Goal: Task Accomplishment & Management: Use online tool/utility

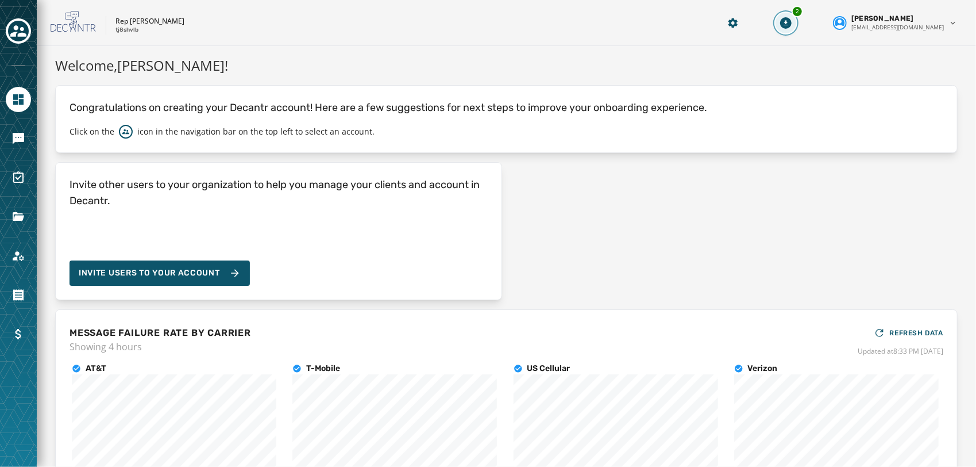
click at [796, 23] on button "2" at bounding box center [786, 23] width 21 height 21
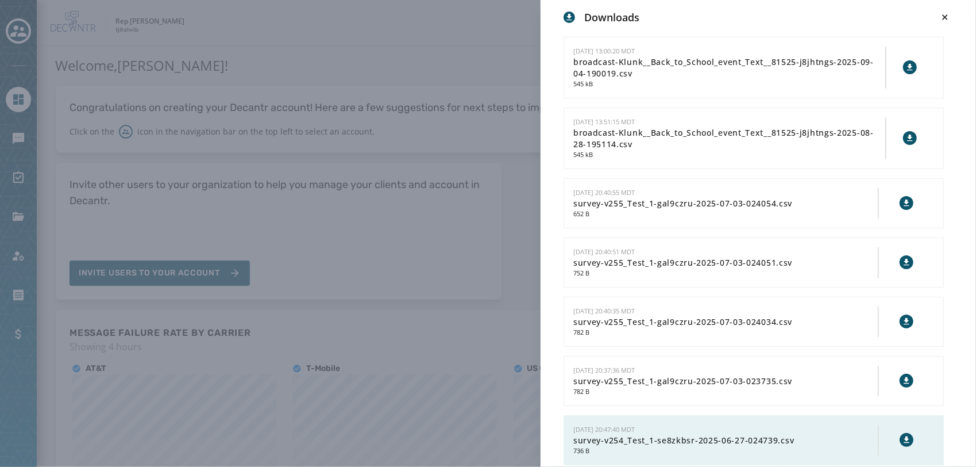
click at [457, 93] on div "Downloads 9/4/2025 - 13:00:20 MDT broadcast-Klunk__Back_to_School_event_Text__8…" at bounding box center [488, 233] width 976 height 467
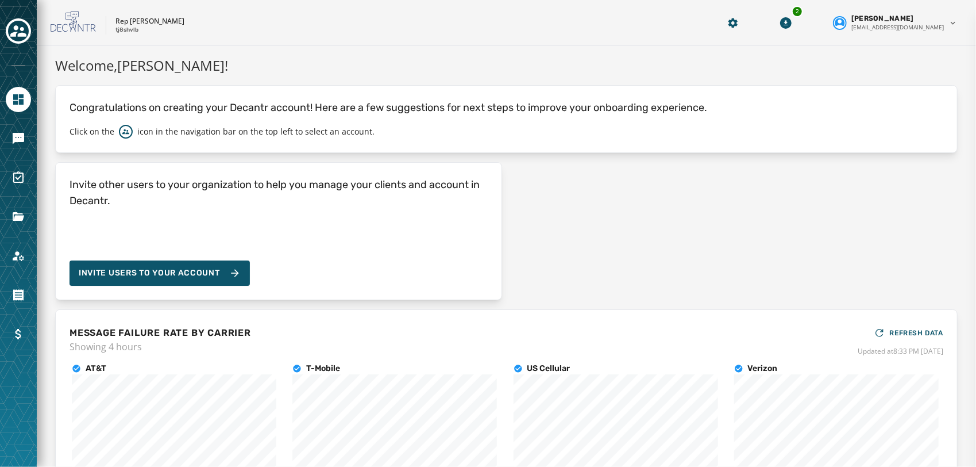
click at [327, 84] on div "Welcome, Justin McCauliffe ! Congratulations on creating your Decantr account! …" at bounding box center [506, 295] width 903 height 480
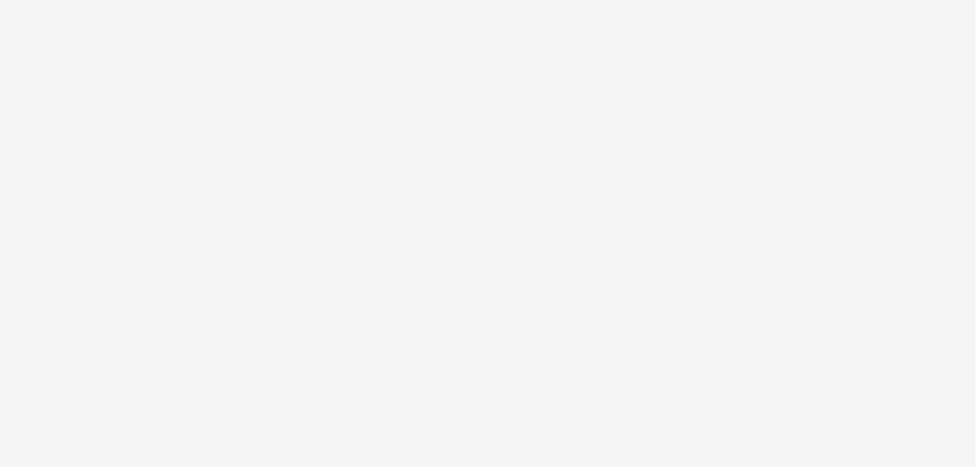
click at [472, 244] on div at bounding box center [488, 233] width 976 height 467
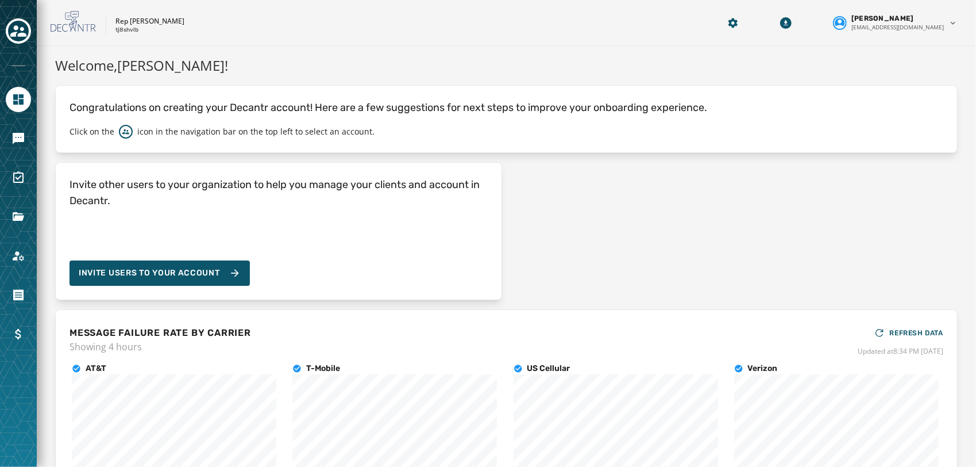
scroll to position [116, 0]
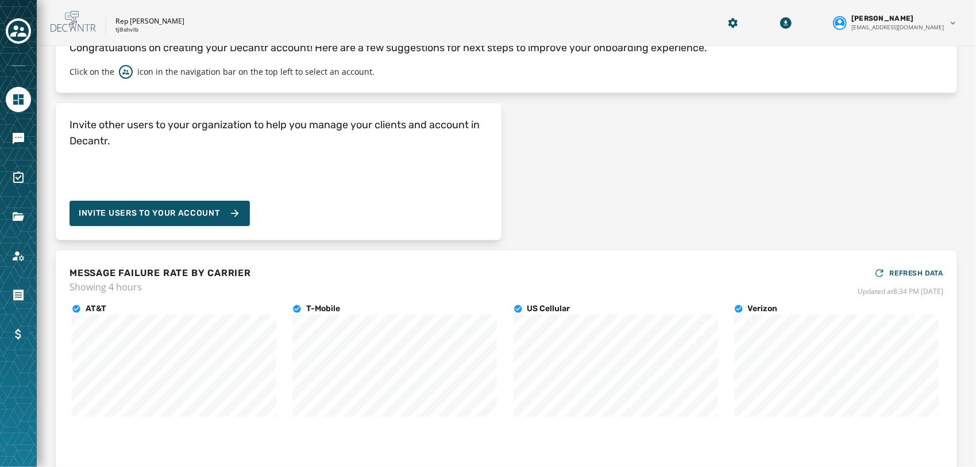
scroll to position [116, 0]
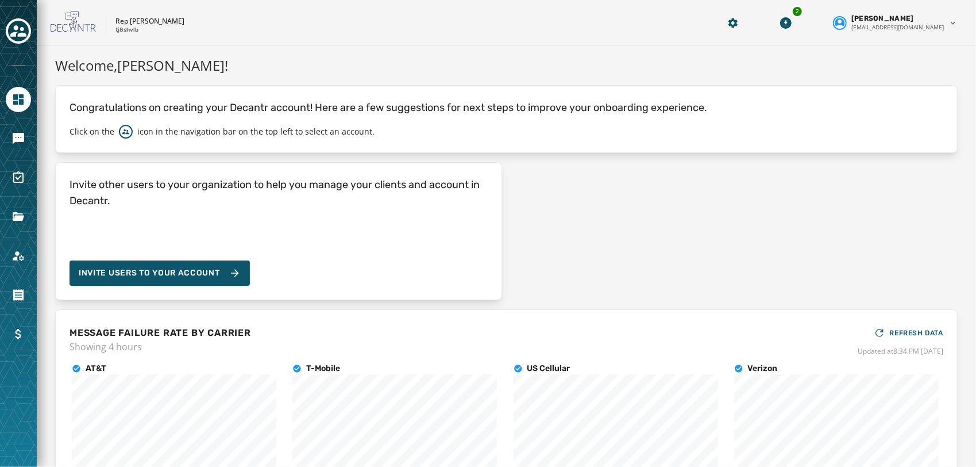
scroll to position [116, 0]
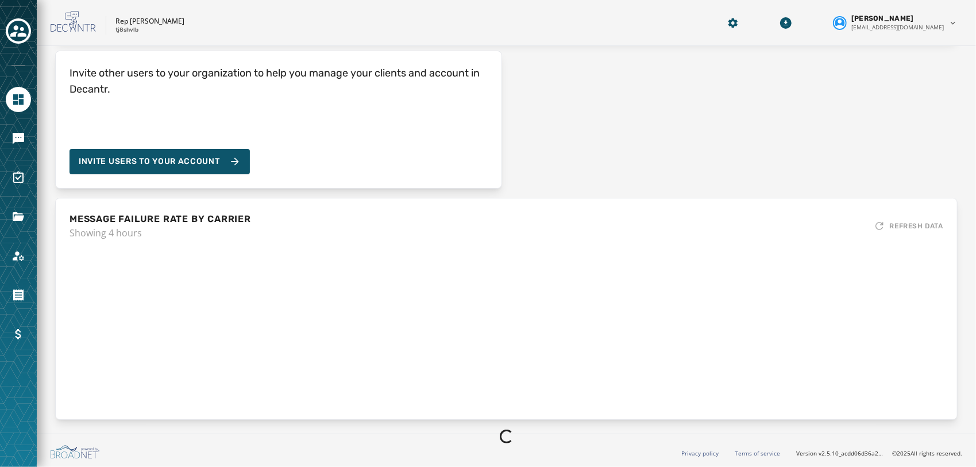
scroll to position [116, 0]
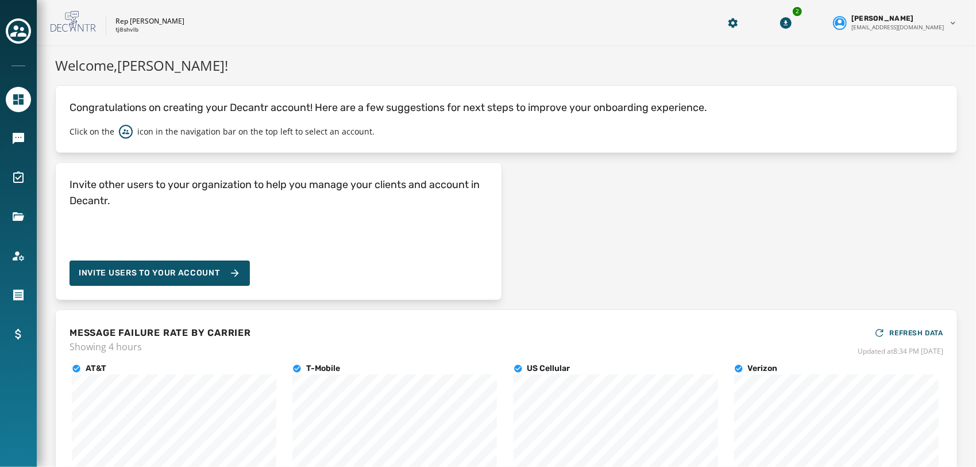
scroll to position [116, 0]
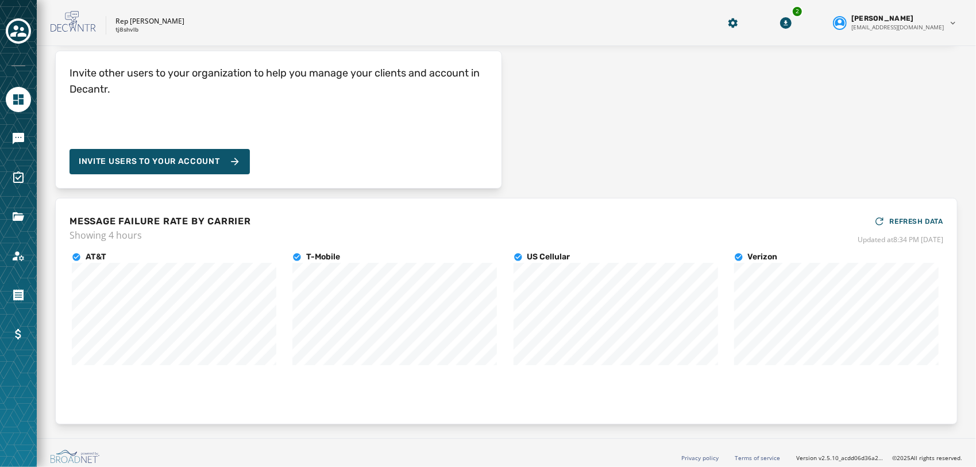
scroll to position [116, 0]
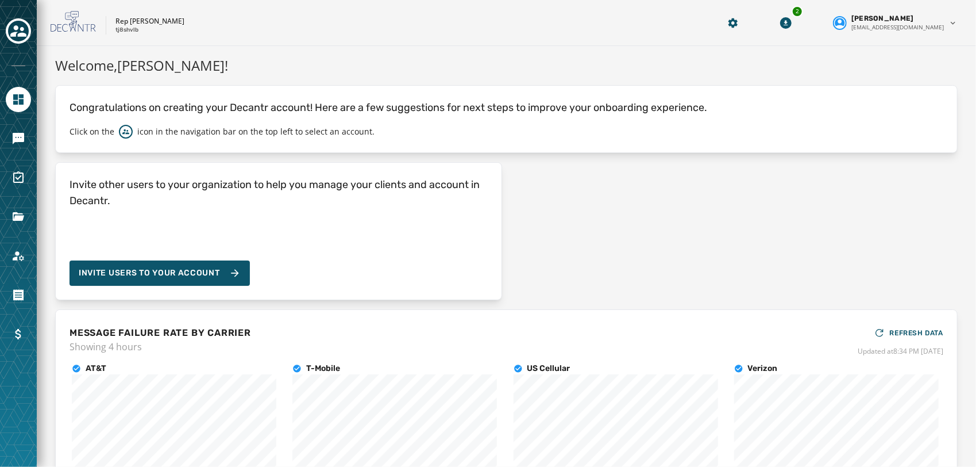
scroll to position [116, 0]
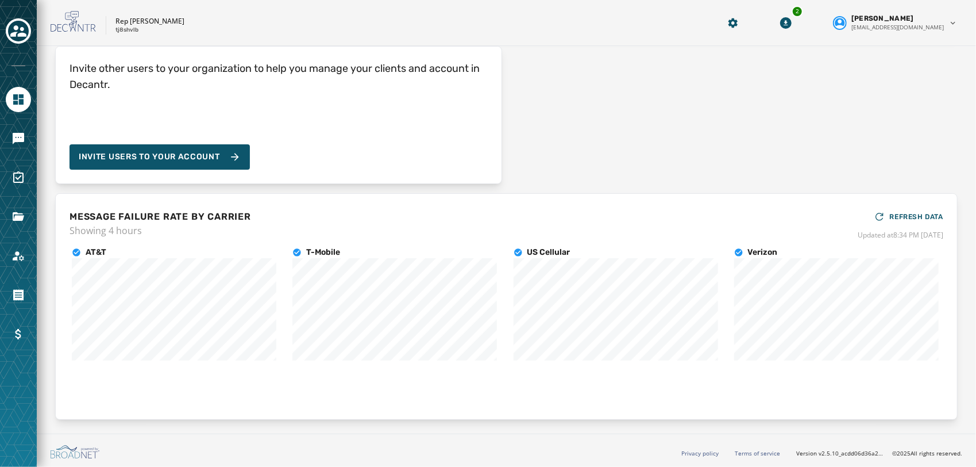
click at [472, 244] on div "T-Mobile" at bounding box center [395, 303] width 211 height 118
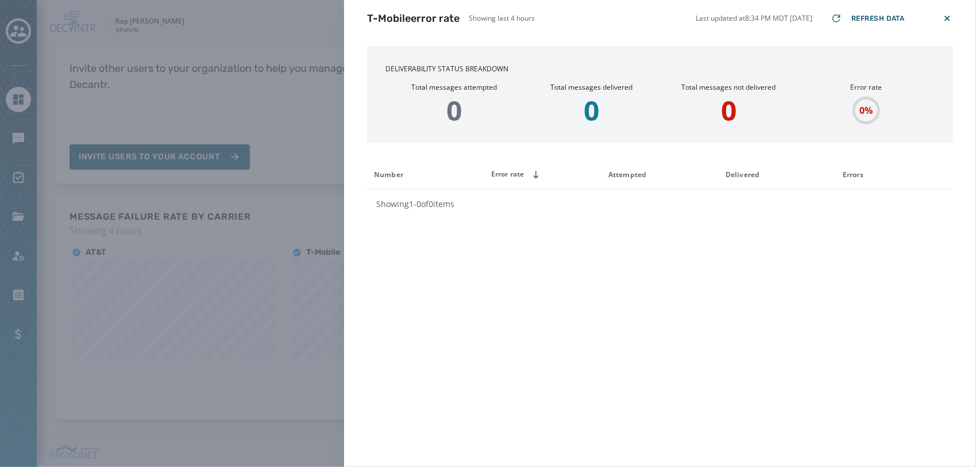
click at [947, 16] on icon at bounding box center [947, 18] width 11 height 11
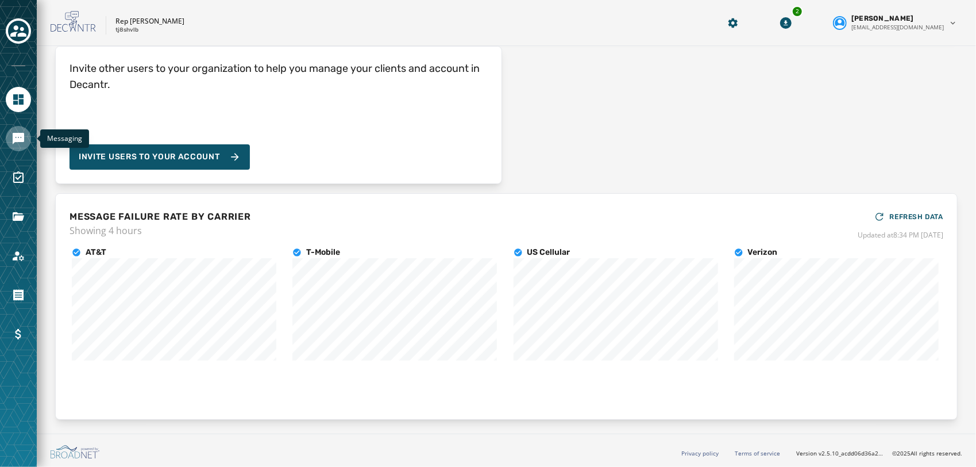
click at [22, 145] on link "Navigate to Messaging" at bounding box center [18, 138] width 25 height 25
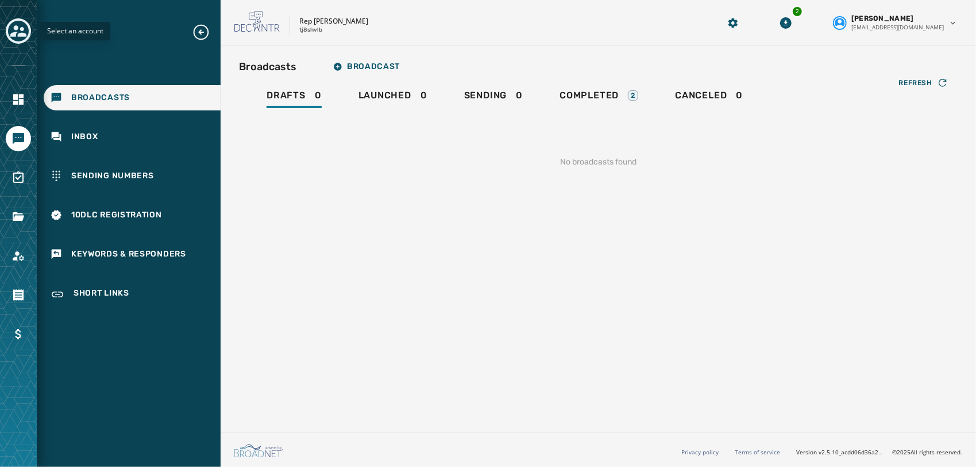
click at [28, 32] on div "Toggle account select drawer" at bounding box center [18, 31] width 21 height 21
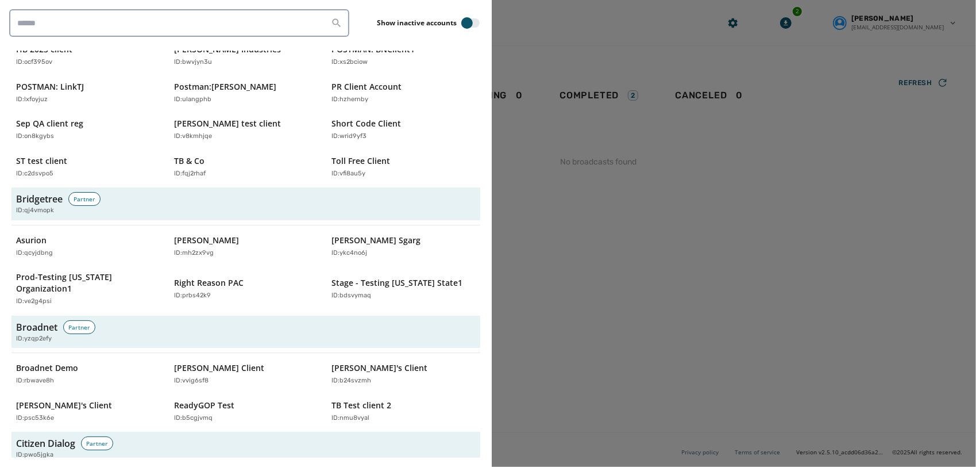
scroll to position [337, 0]
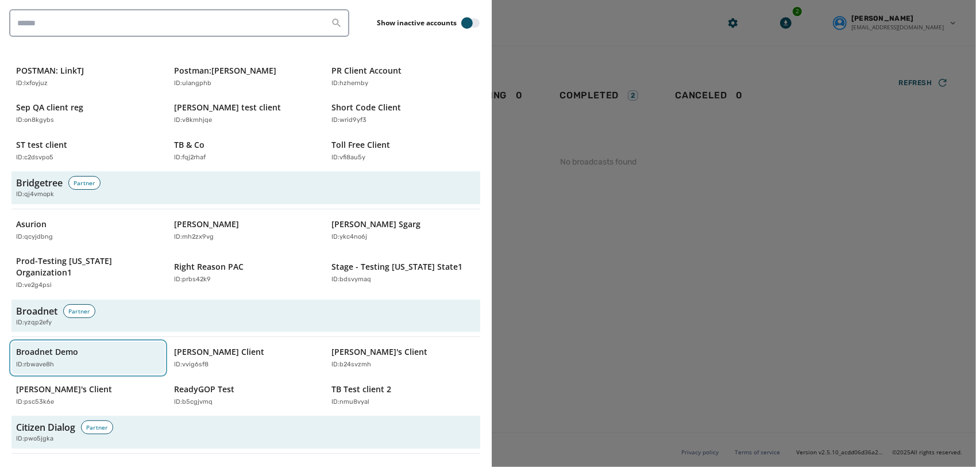
click at [69, 346] on p "Broadnet Demo" at bounding box center [47, 351] width 62 height 11
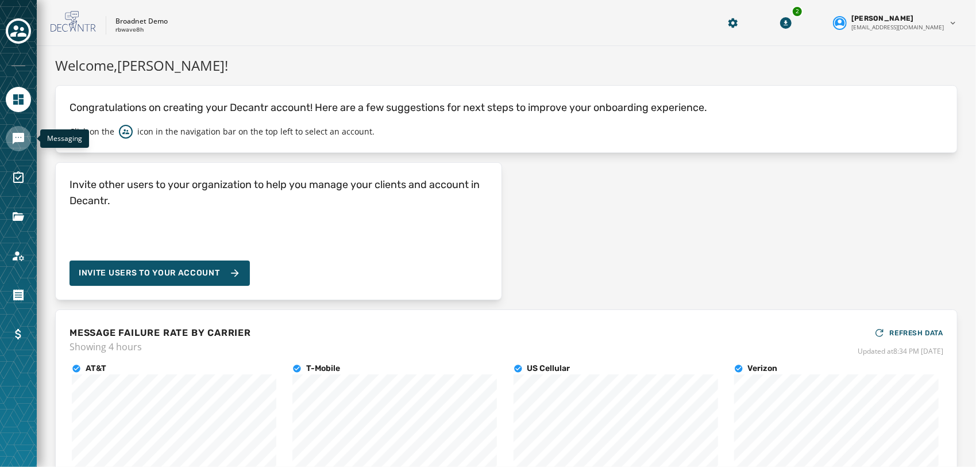
click at [18, 142] on icon "Navigate to Messaging" at bounding box center [18, 139] width 14 height 14
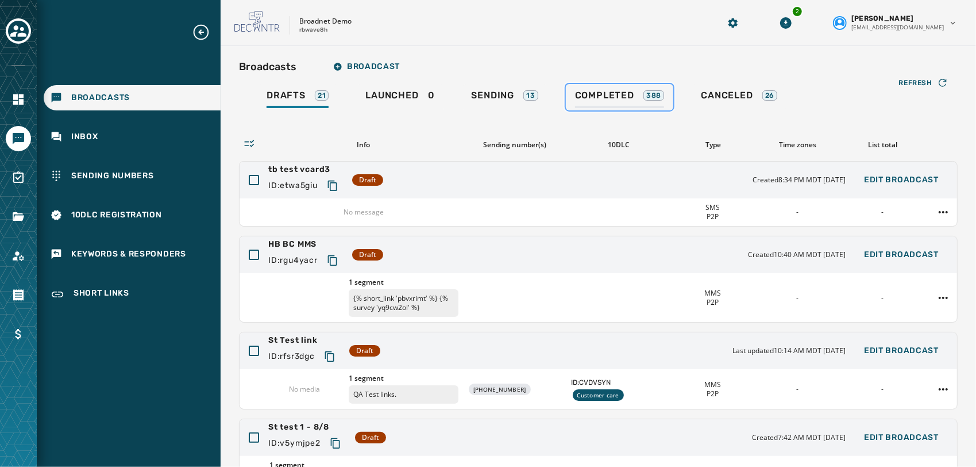
click at [625, 101] on span "Completed" at bounding box center [604, 95] width 59 height 11
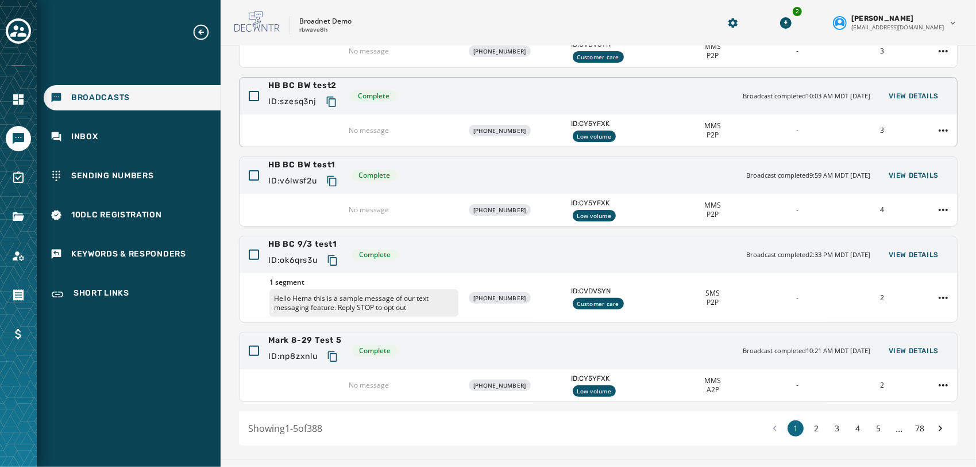
scroll to position [188, 0]
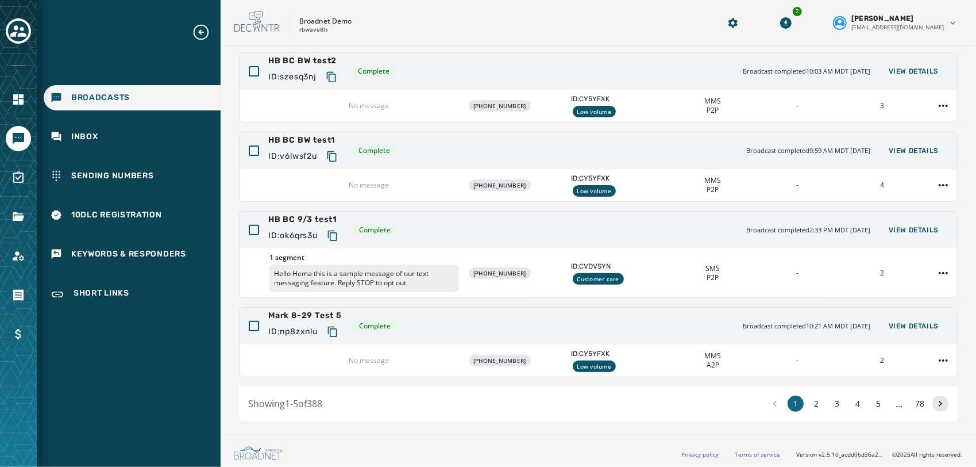
click at [935, 400] on icon at bounding box center [940, 403] width 11 height 16
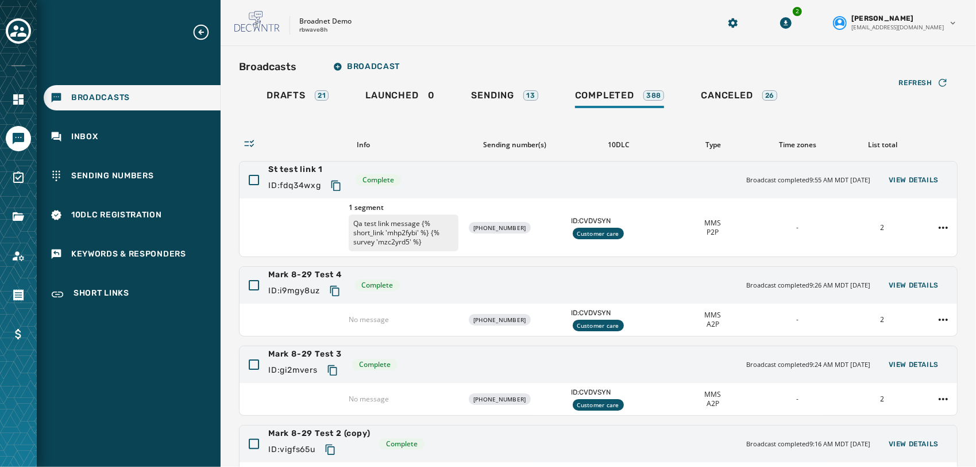
scroll to position [197, 0]
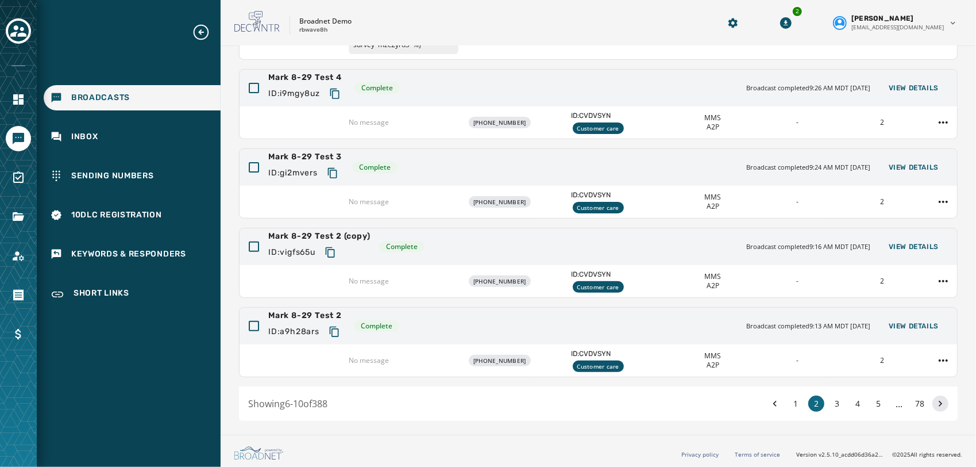
click at [932, 386] on div "Showing 6 - 10 of 388 1 2 3 4 5 ... 78" at bounding box center [598, 403] width 719 height 34
click at [935, 403] on icon at bounding box center [940, 403] width 11 height 16
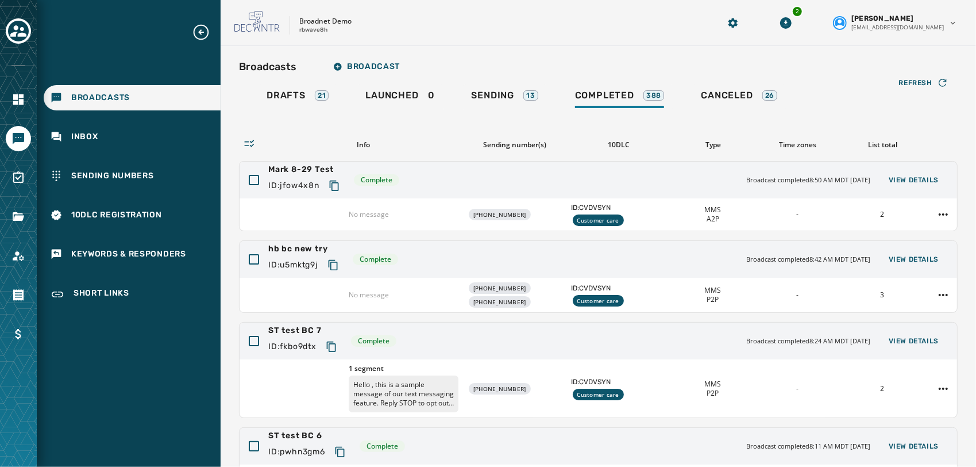
scroll to position [228, 0]
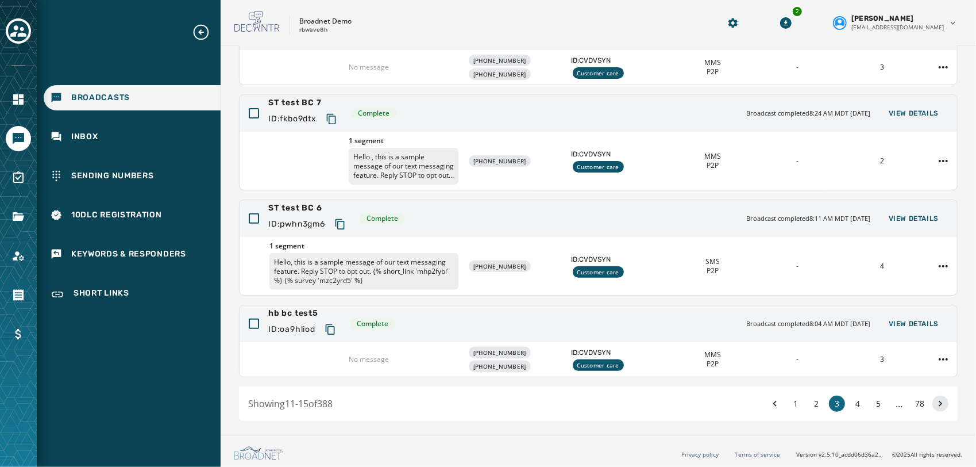
click at [935, 403] on icon at bounding box center [940, 403] width 11 height 16
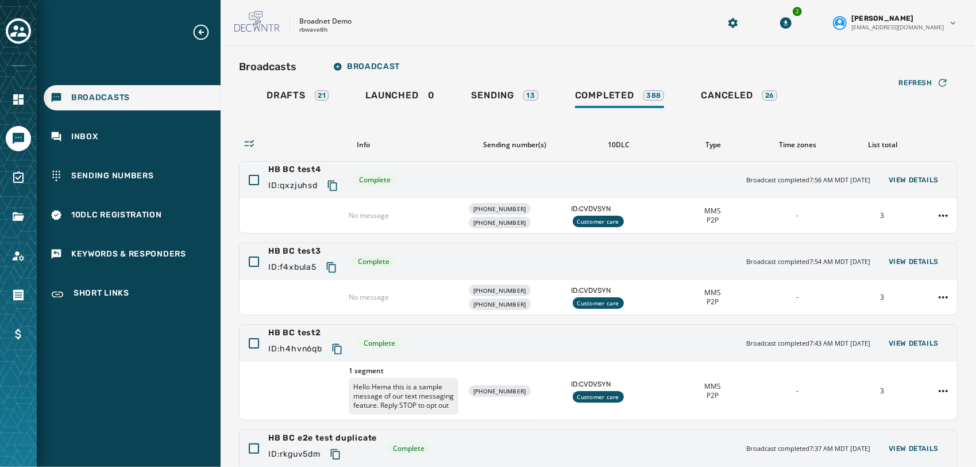
scroll to position [253, 0]
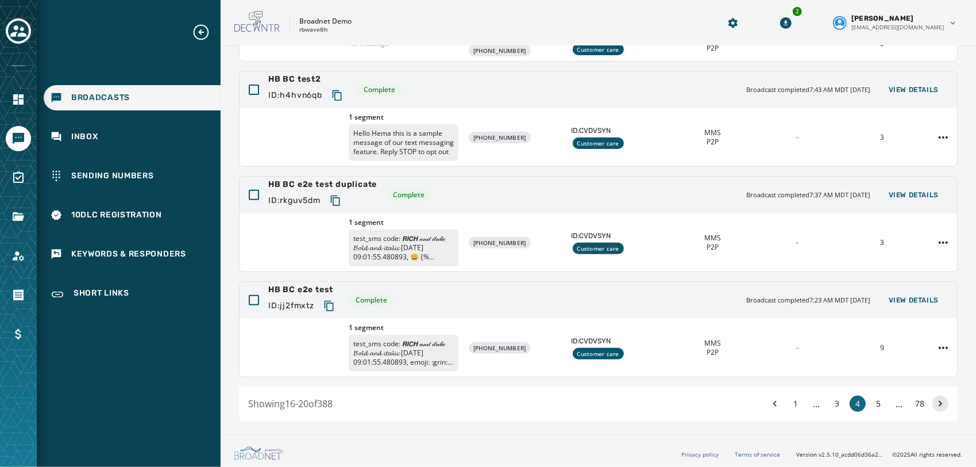
click at [935, 400] on icon at bounding box center [940, 403] width 11 height 16
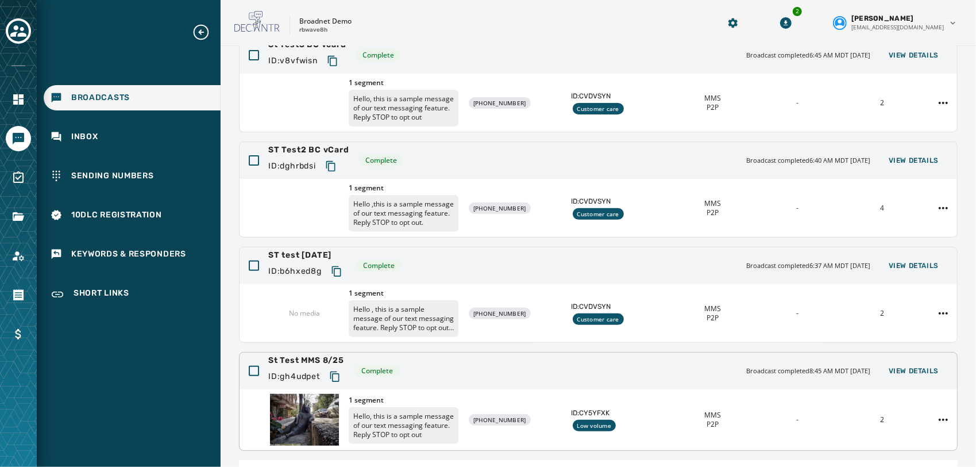
scroll to position [294, 0]
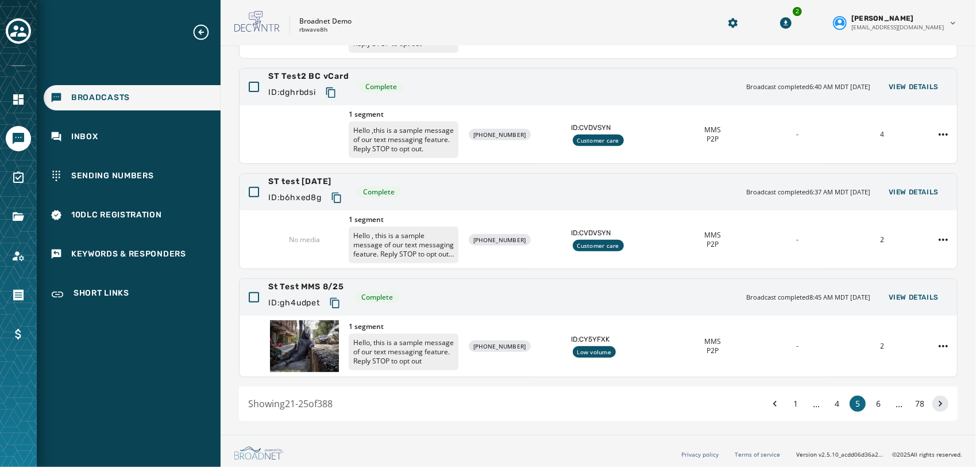
click at [933, 400] on button at bounding box center [941, 403] width 16 height 16
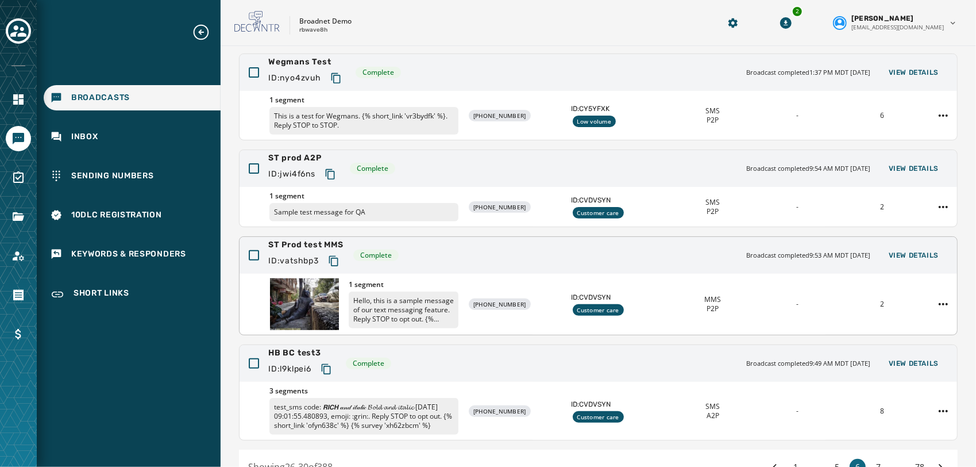
scroll to position [267, 0]
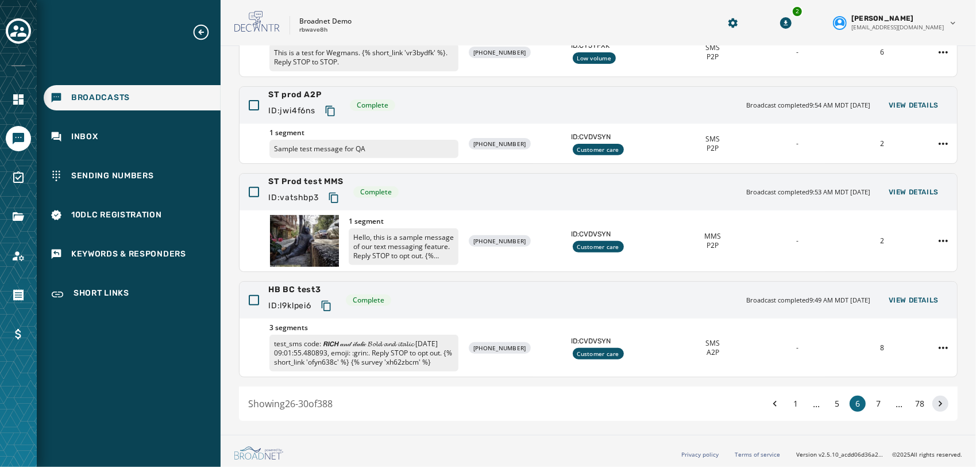
click at [935, 404] on icon at bounding box center [940, 403] width 11 height 16
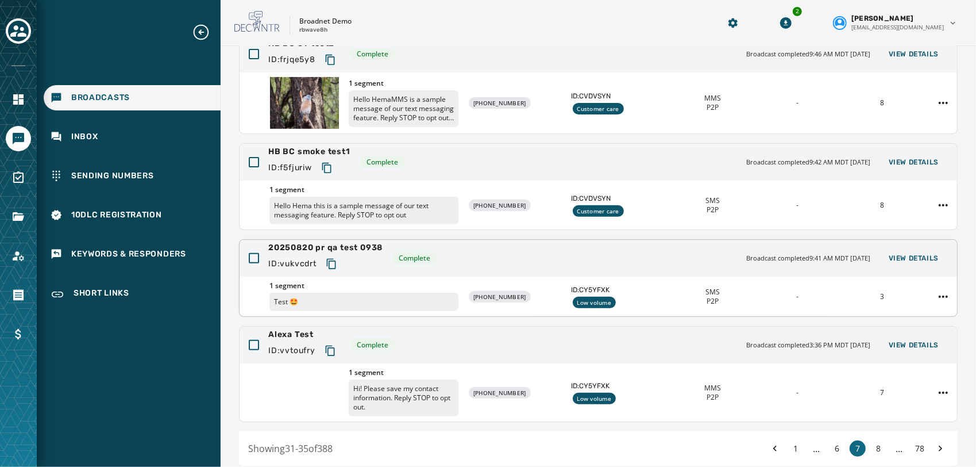
scroll to position [276, 0]
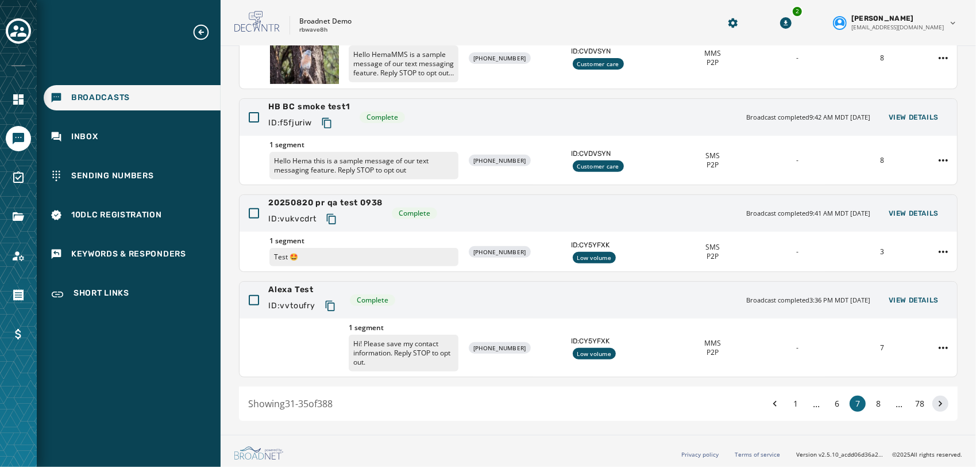
click at [935, 400] on icon at bounding box center [940, 403] width 11 height 16
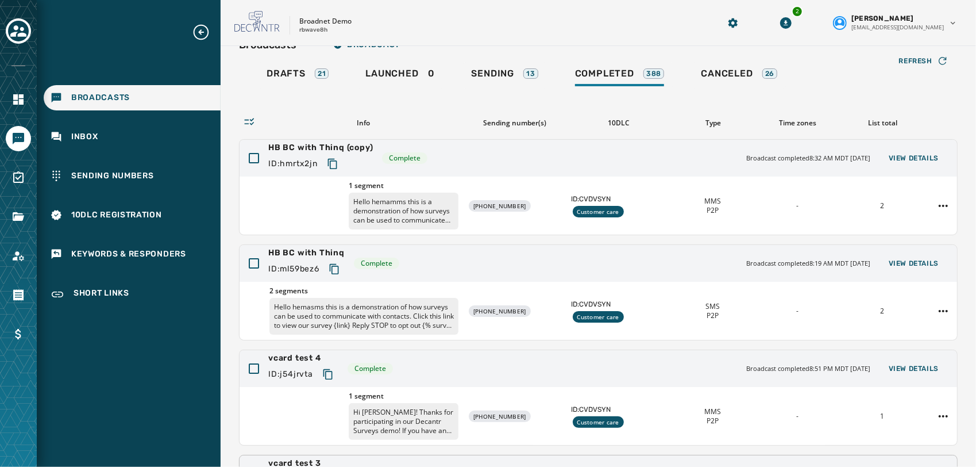
scroll to position [21, 0]
click at [901, 375] on button "View Details" at bounding box center [914, 369] width 68 height 16
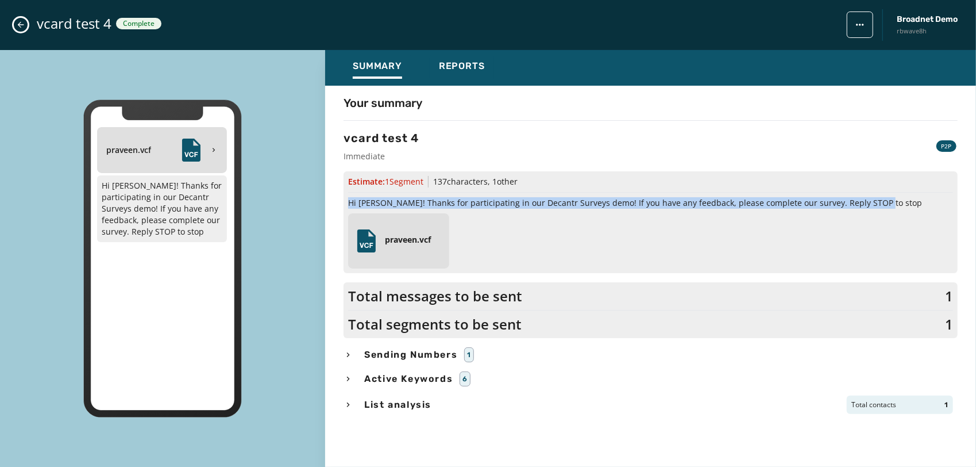
drag, startPoint x: 876, startPoint y: 202, endPoint x: 349, endPoint y: 198, distance: 526.9
click at [349, 198] on span "Hi [PERSON_NAME]! Thanks for participating in our Decantr Surveys demo! If you …" at bounding box center [650, 202] width 605 height 11
copy span "Hi [PERSON_NAME]! Thanks for participating in our Decantr Surveys demo! If you …"
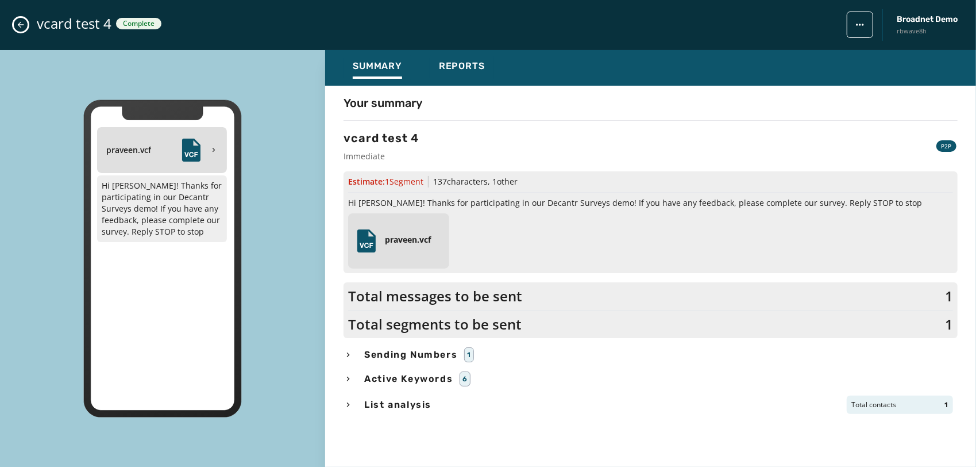
click at [616, 238] on div "praveen.vcf" at bounding box center [499, 240] width 302 height 55
click at [16, 26] on icon "Close admin drawer" at bounding box center [20, 24] width 9 height 9
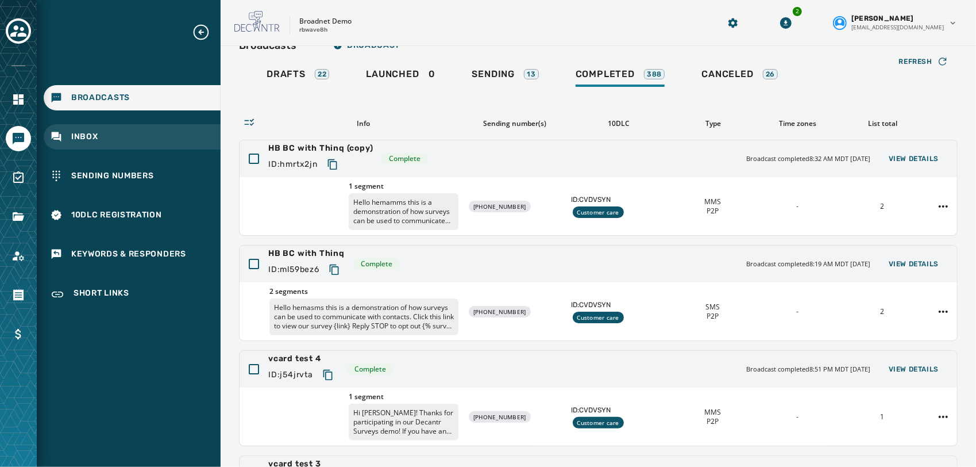
click at [84, 134] on span "Inbox" at bounding box center [84, 136] width 27 height 11
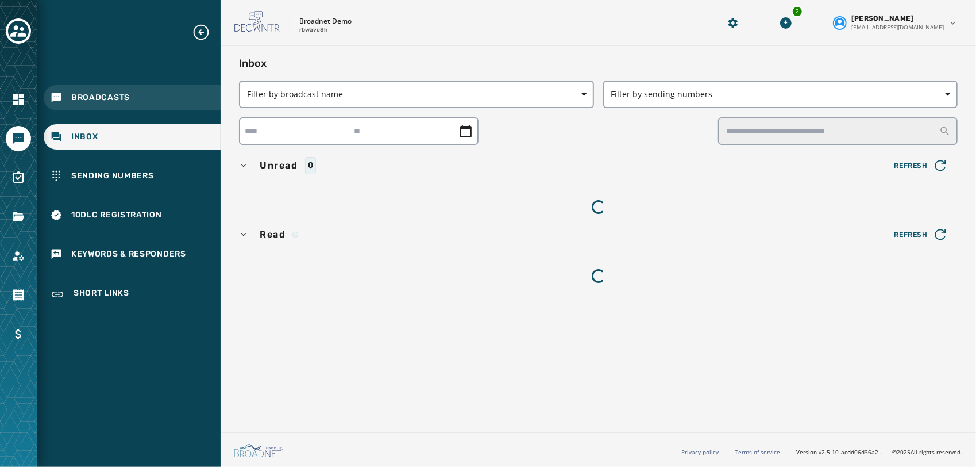
click at [102, 102] on span "Broadcasts" at bounding box center [100, 97] width 59 height 11
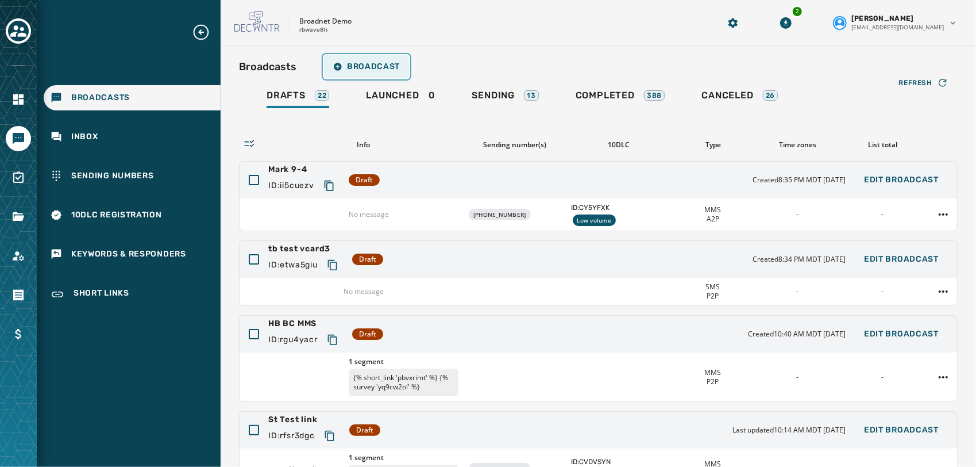
click at [362, 69] on span "Broadcast" at bounding box center [366, 66] width 67 height 9
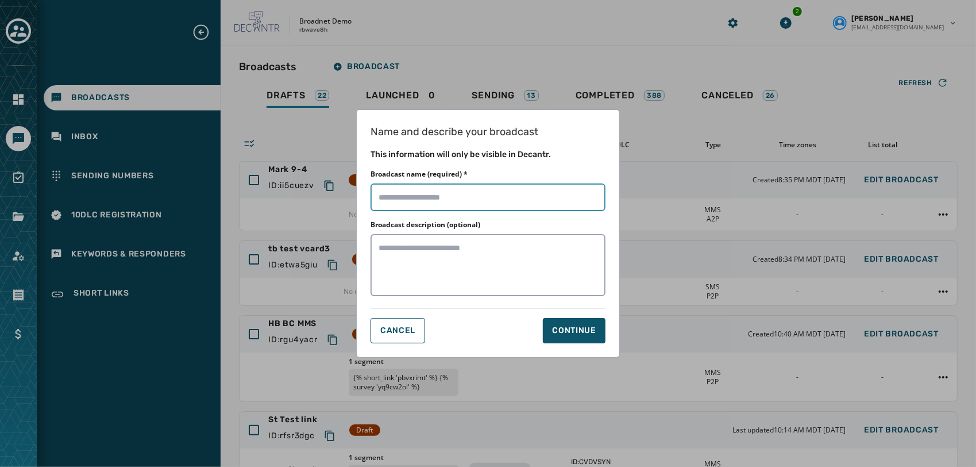
click at [457, 198] on input "Broadcast name (required) *" at bounding box center [488, 197] width 235 height 28
type input "**********"
click at [582, 325] on div "Continue" at bounding box center [574, 330] width 44 height 11
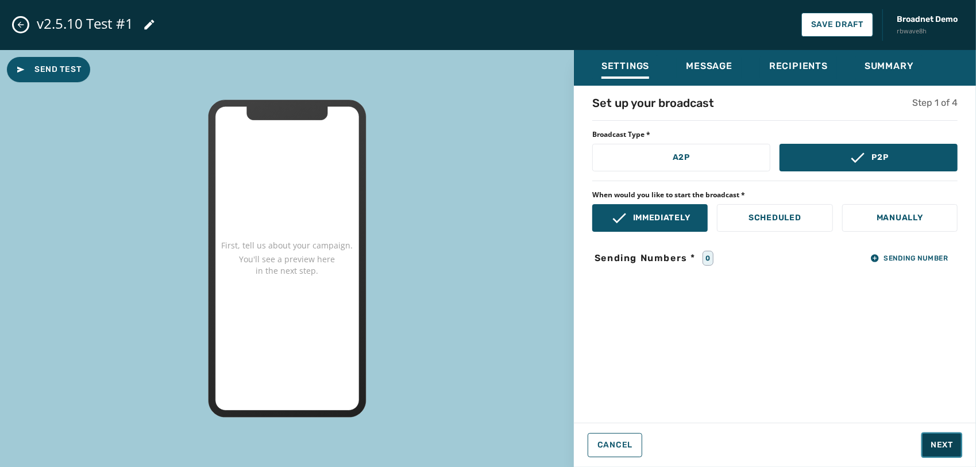
click at [939, 437] on button "Next" at bounding box center [942, 444] width 41 height 25
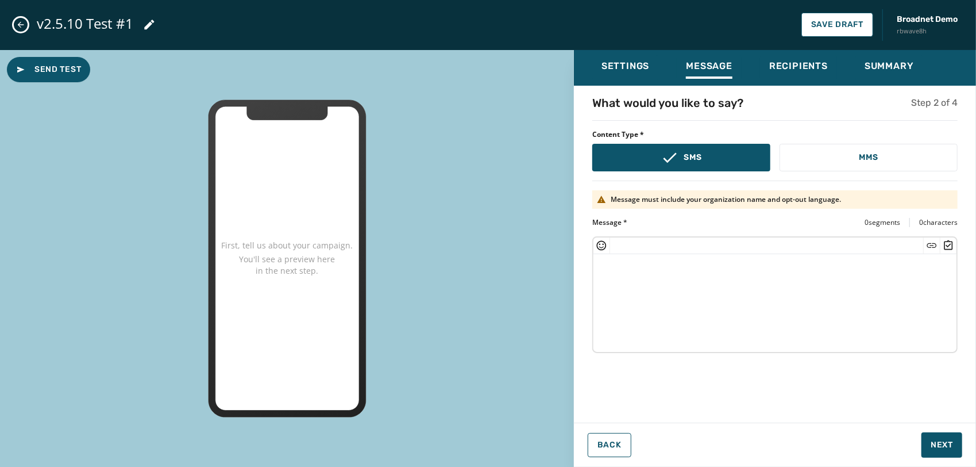
click at [697, 278] on textarea at bounding box center [775, 301] width 363 height 94
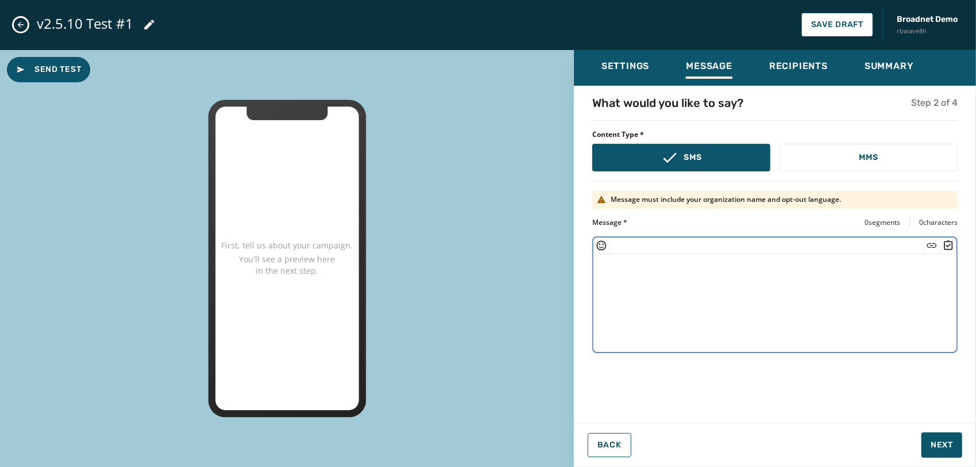
paste textarea "**********"
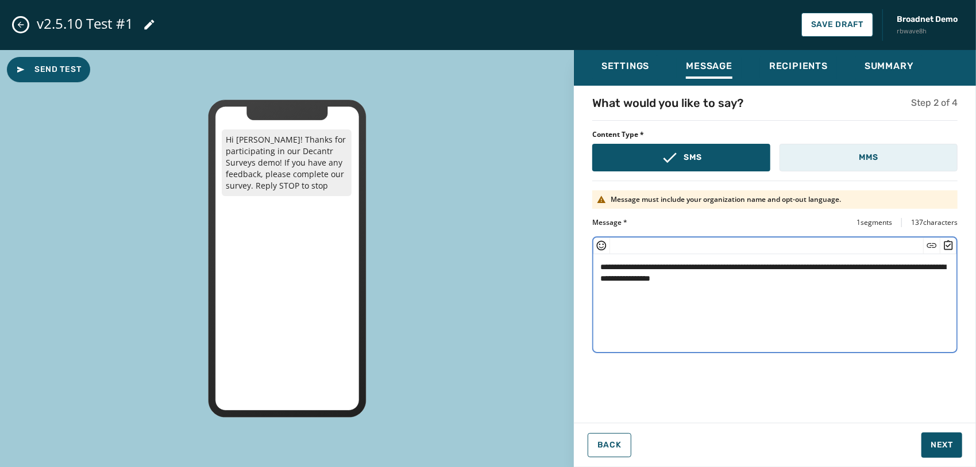
type textarea "**********"
click at [878, 160] on p "MMS" at bounding box center [868, 157] width 19 height 11
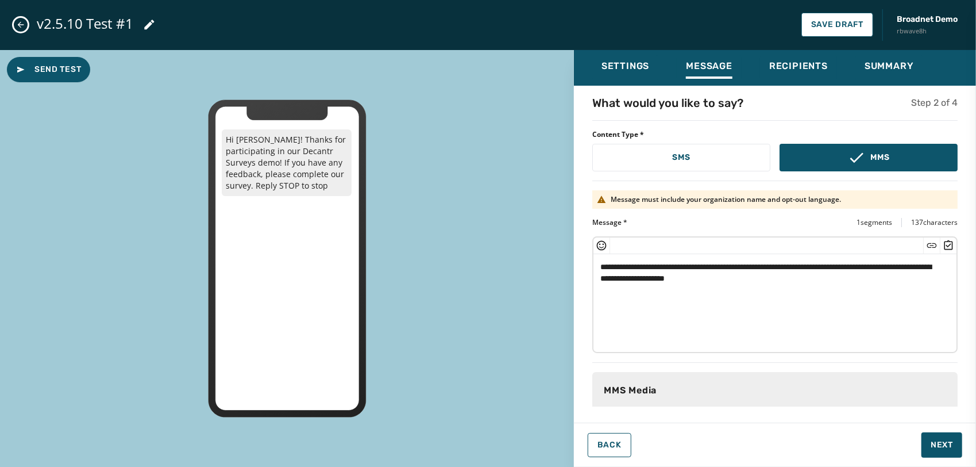
click at [640, 383] on p "MMS Media" at bounding box center [630, 390] width 53 height 14
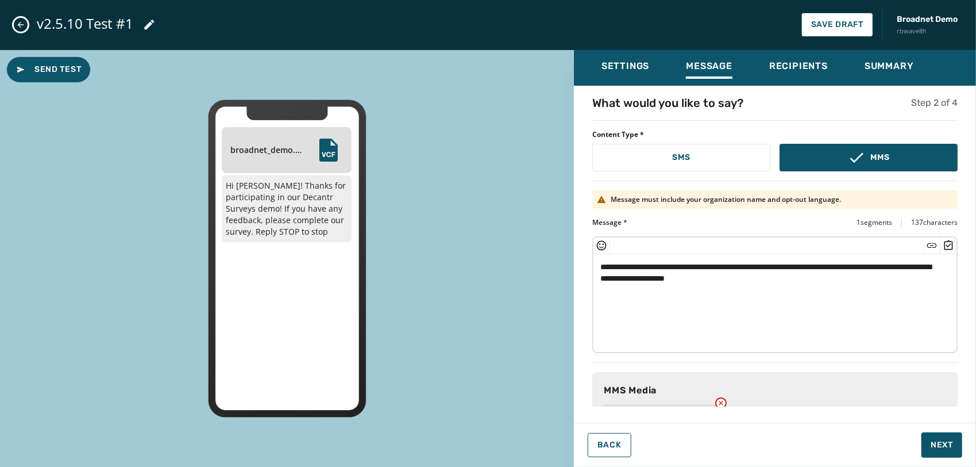
scroll to position [95, 0]
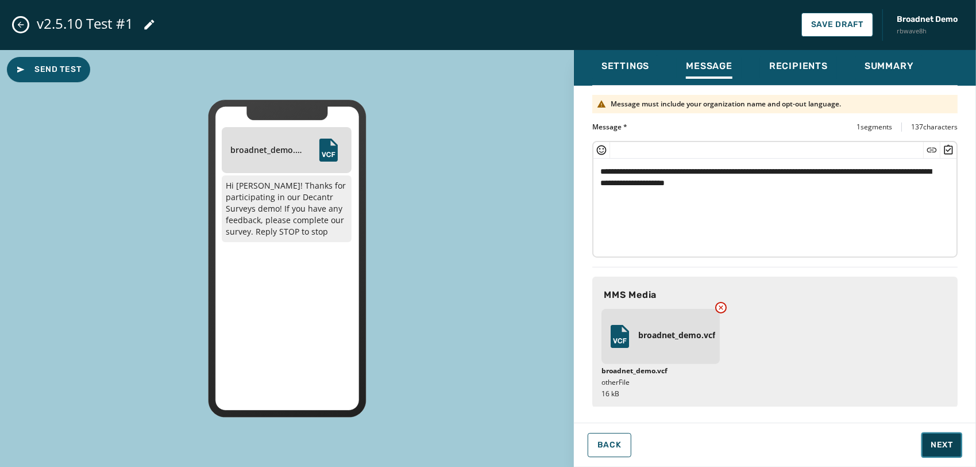
click at [942, 448] on span "Next" at bounding box center [942, 444] width 22 height 11
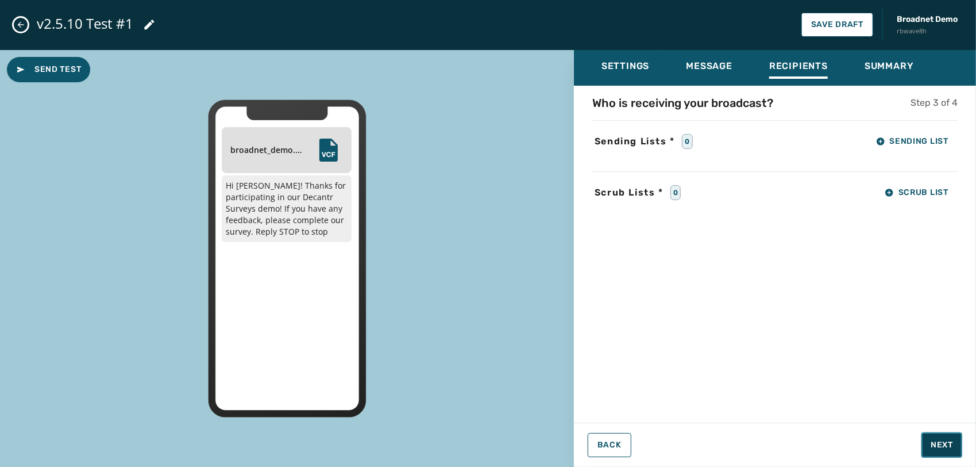
scroll to position [0, 0]
click at [897, 146] on button "Sending List" at bounding box center [912, 141] width 91 height 23
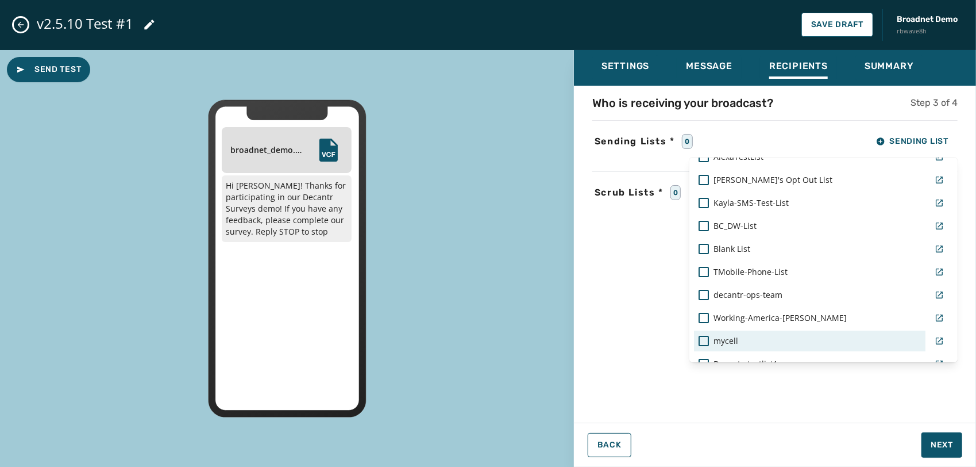
scroll to position [159, 0]
click at [734, 346] on span "mycell" at bounding box center [726, 341] width 25 height 11
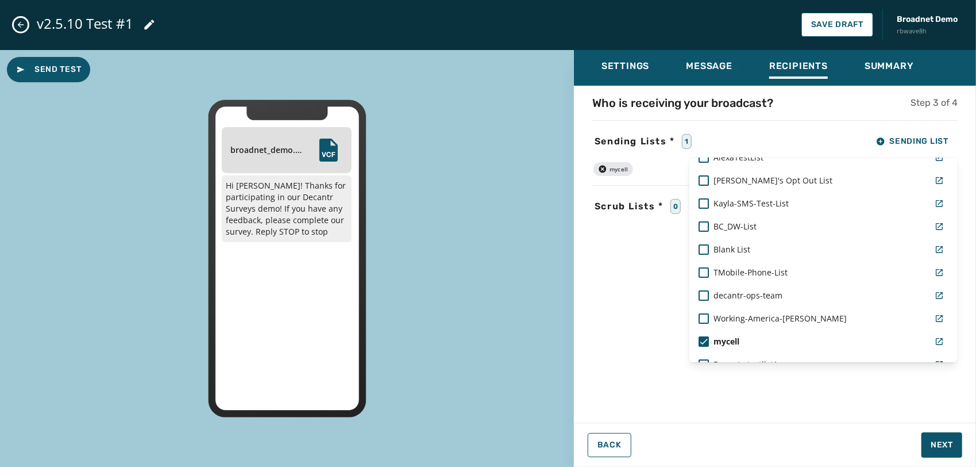
click at [634, 298] on div "Who is receiving your broadcast? Step 3 of 4 Sending Lists * 1 Sending List Rea…" at bounding box center [775, 250] width 402 height 311
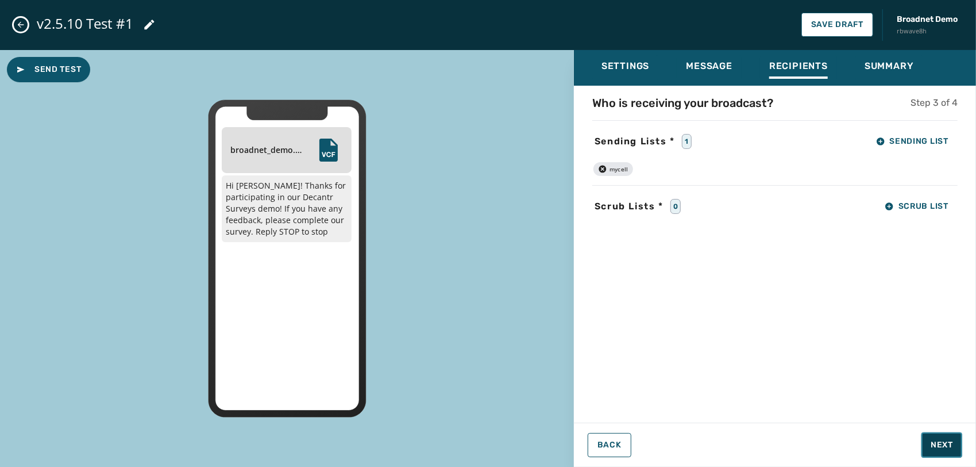
click at [937, 440] on span "Next" at bounding box center [942, 444] width 22 height 11
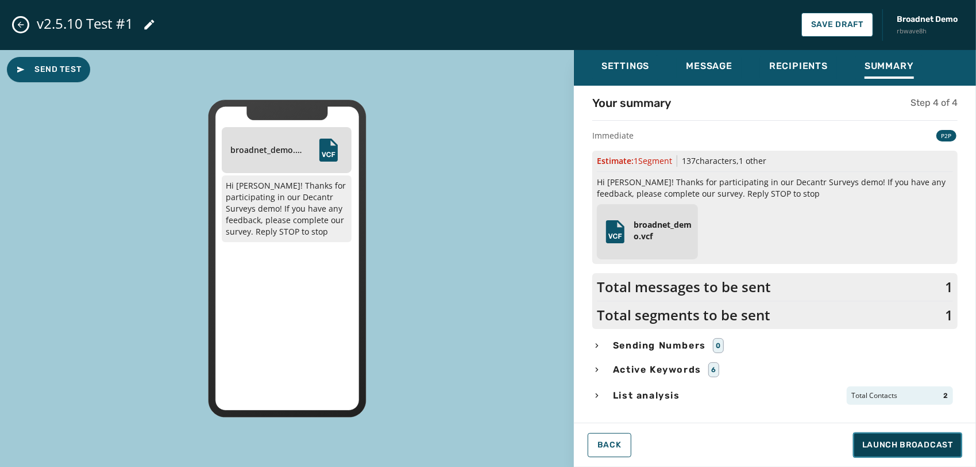
click at [918, 445] on span "Launch Broadcast" at bounding box center [907, 444] width 91 height 11
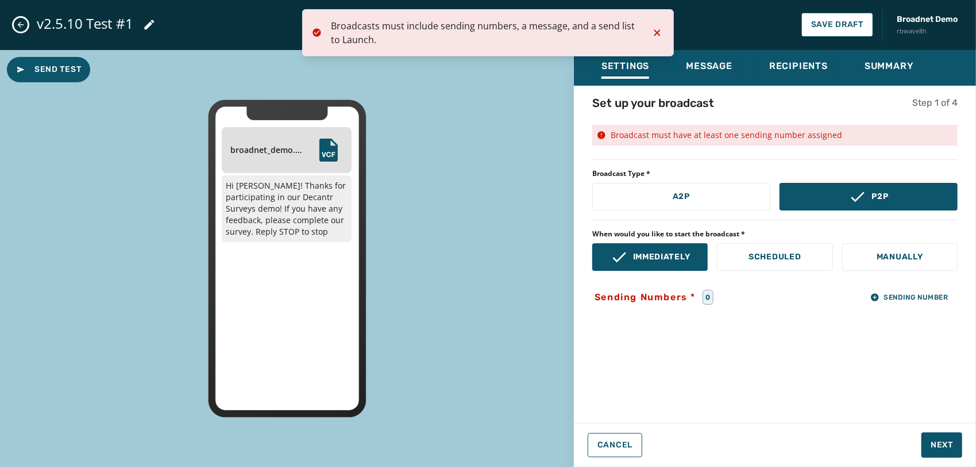
click at [654, 38] on icon "Notifications (F8)" at bounding box center [657, 33] width 14 height 14
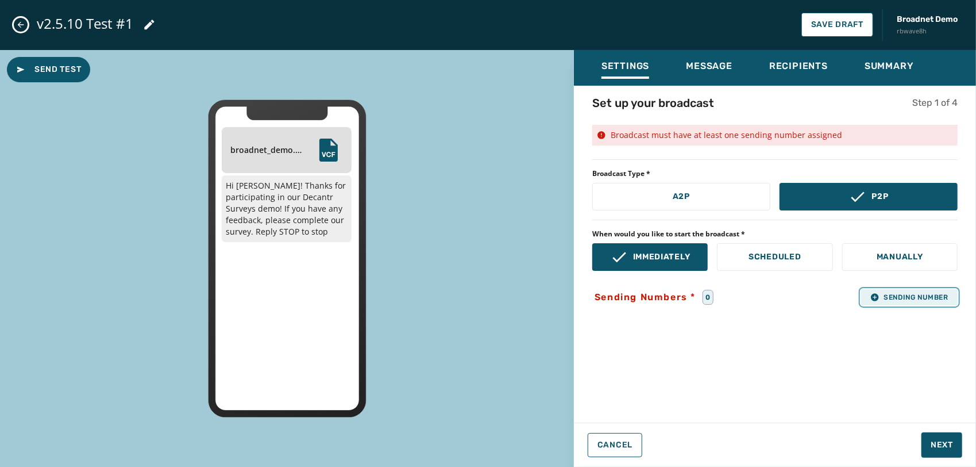
click at [918, 300] on span "Sending Number" at bounding box center [909, 296] width 78 height 9
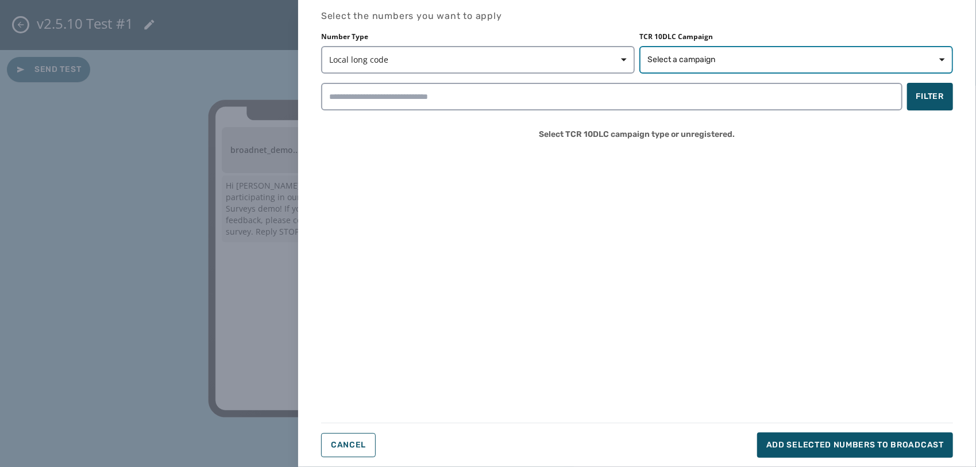
click at [710, 59] on span "Select a campaign" at bounding box center [682, 59] width 68 height 11
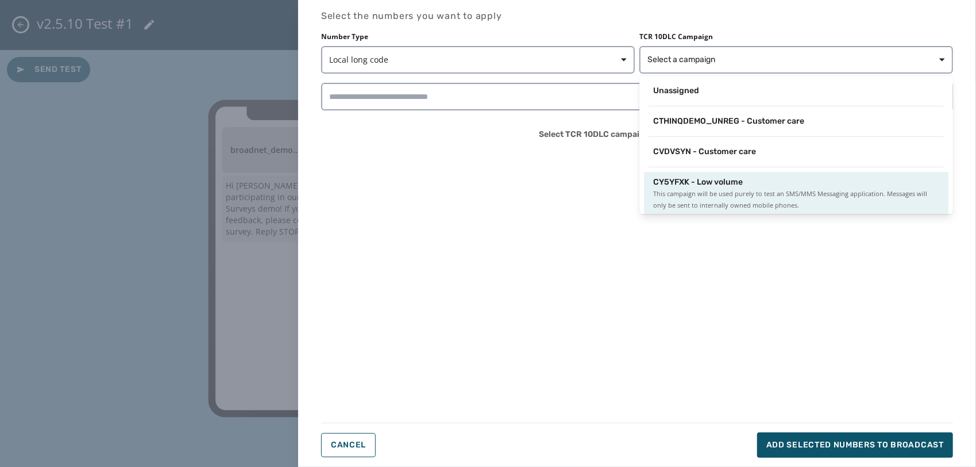
click at [691, 188] on span "This campaign will be used purely to test an SMS/MMS Messaging application. Mes…" at bounding box center [796, 199] width 286 height 23
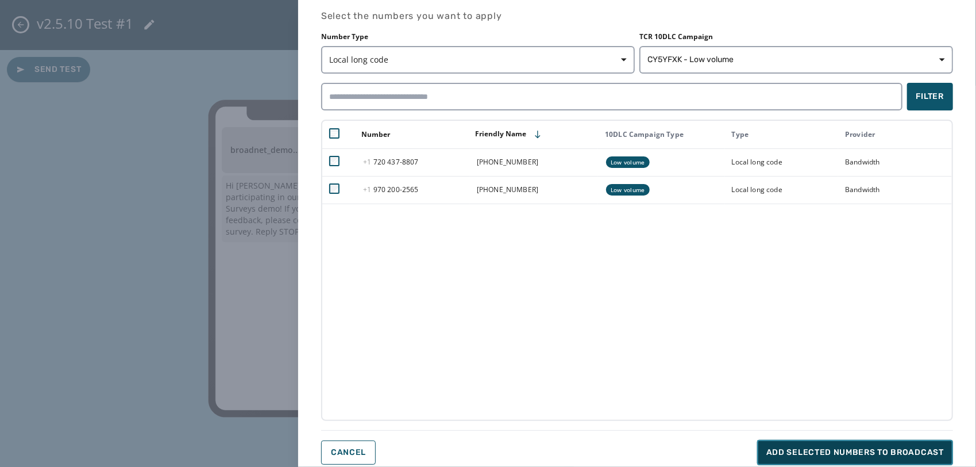
click at [824, 450] on span "Add selected numbers to broadcast" at bounding box center [855, 451] width 178 height 11
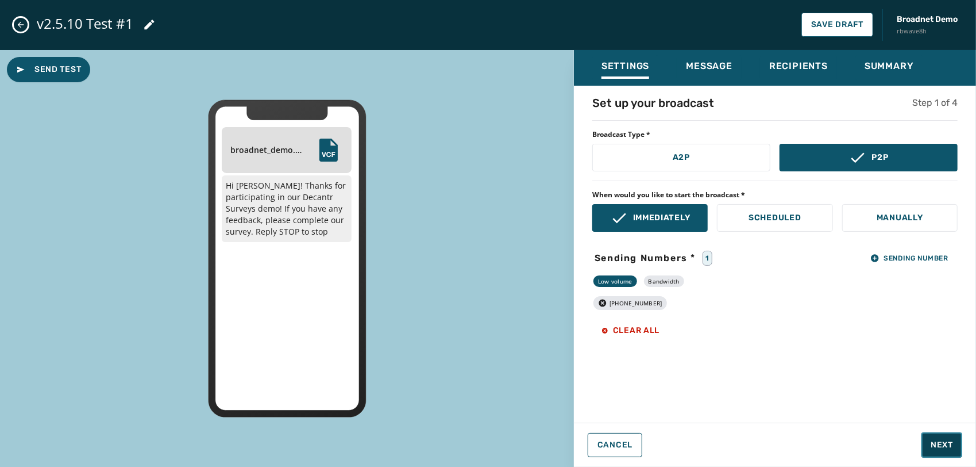
click at [935, 442] on span "Next" at bounding box center [942, 444] width 22 height 11
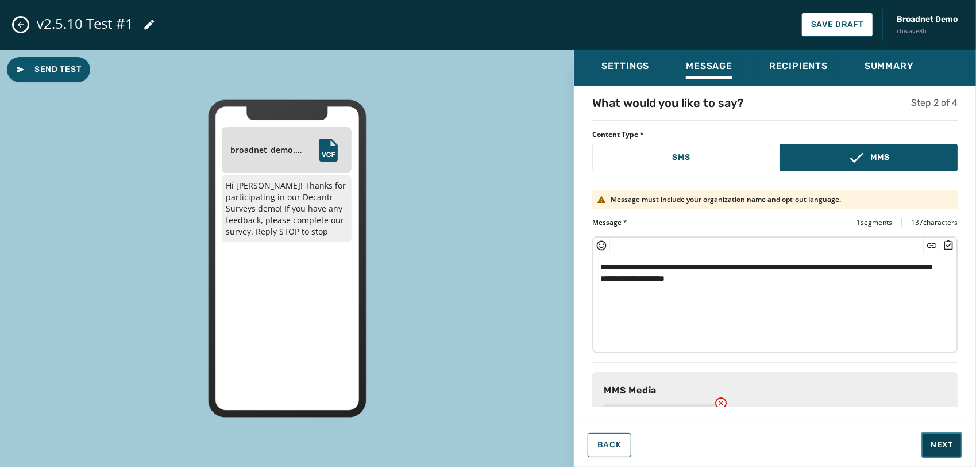
click at [935, 442] on span "Next" at bounding box center [942, 444] width 22 height 11
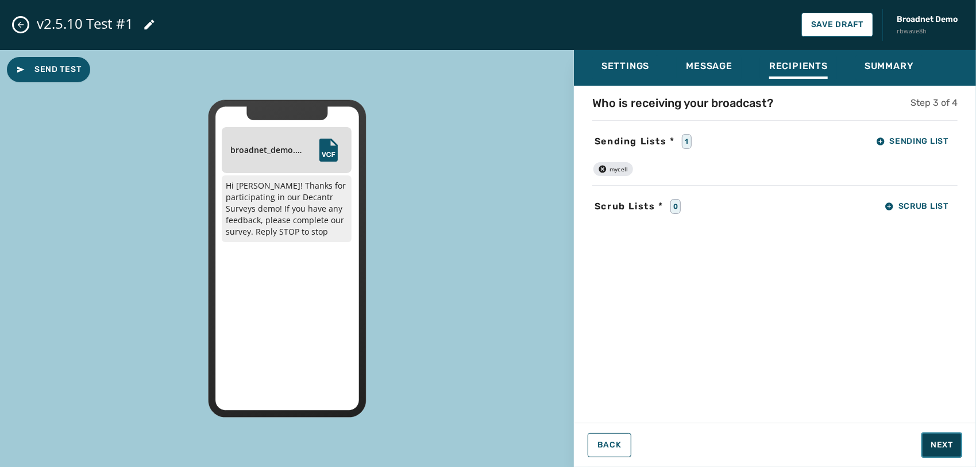
click at [935, 442] on span "Next" at bounding box center [942, 444] width 22 height 11
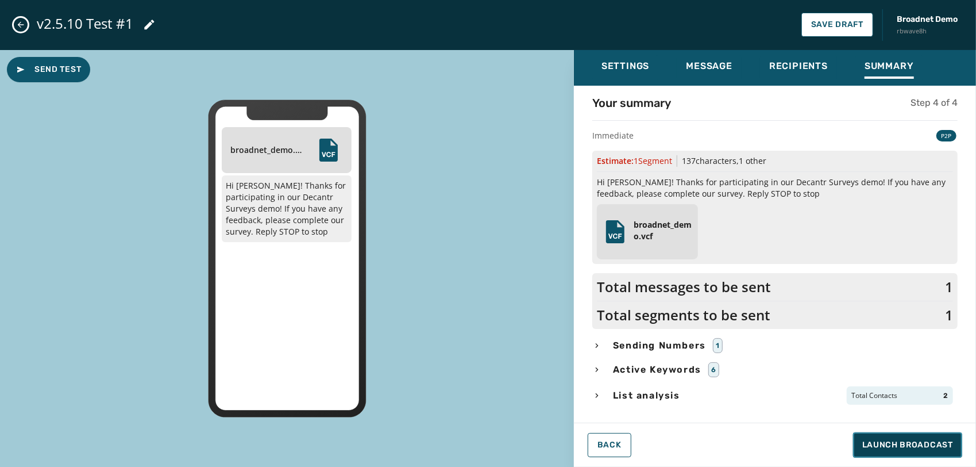
click at [935, 442] on span "Launch Broadcast" at bounding box center [907, 444] width 91 height 11
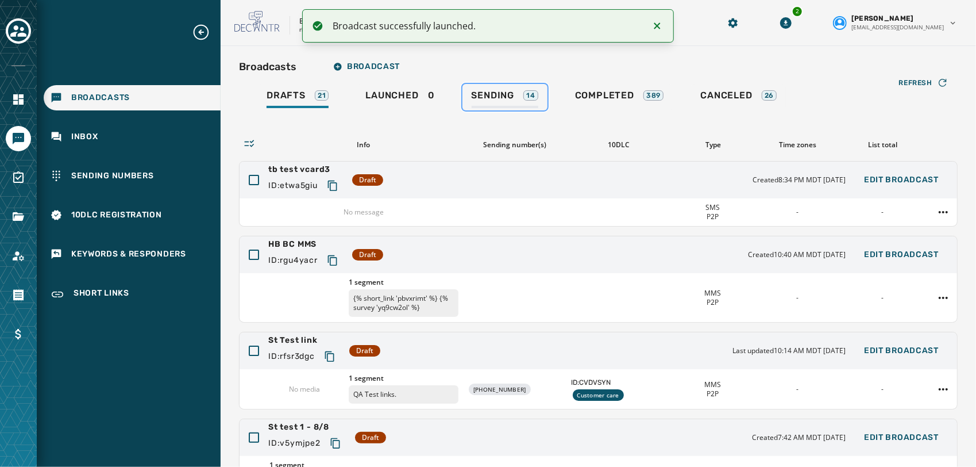
click at [496, 98] on span "Sending" at bounding box center [493, 95] width 43 height 11
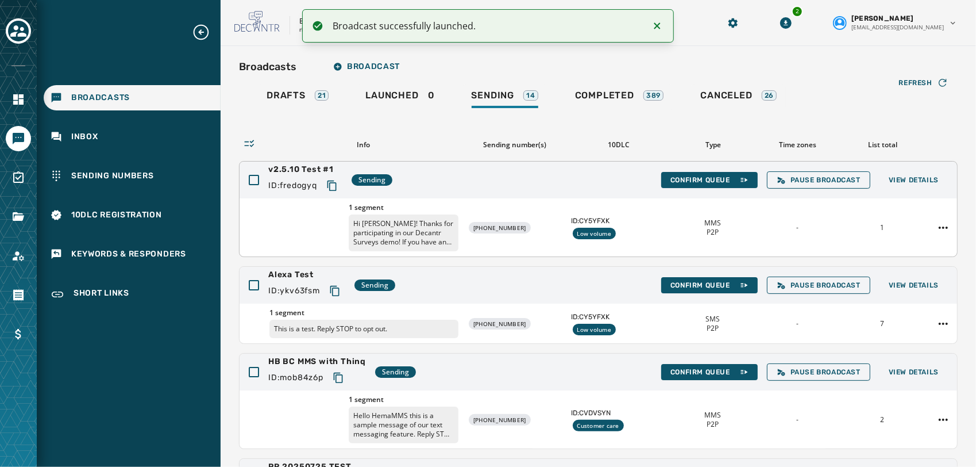
click at [321, 171] on span "v2.5.10 Test #1" at bounding box center [305, 169] width 74 height 11
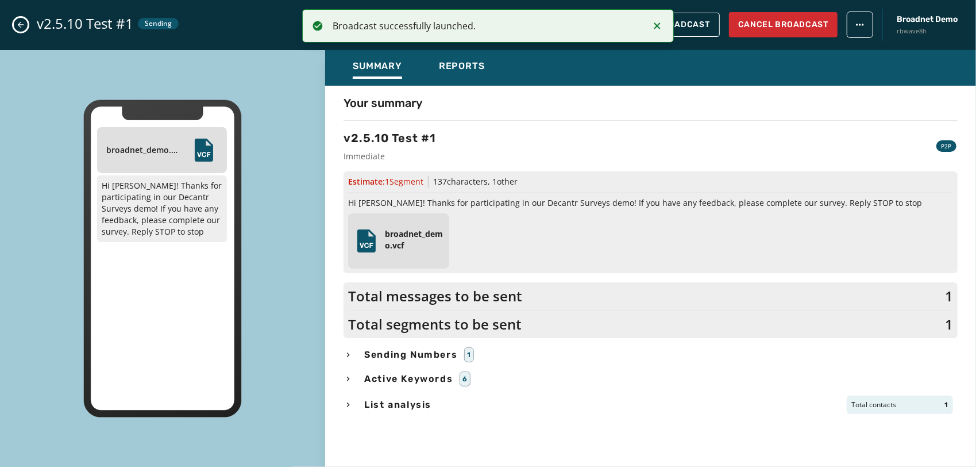
click at [658, 26] on icon "Notifications (F8)" at bounding box center [657, 26] width 14 height 14
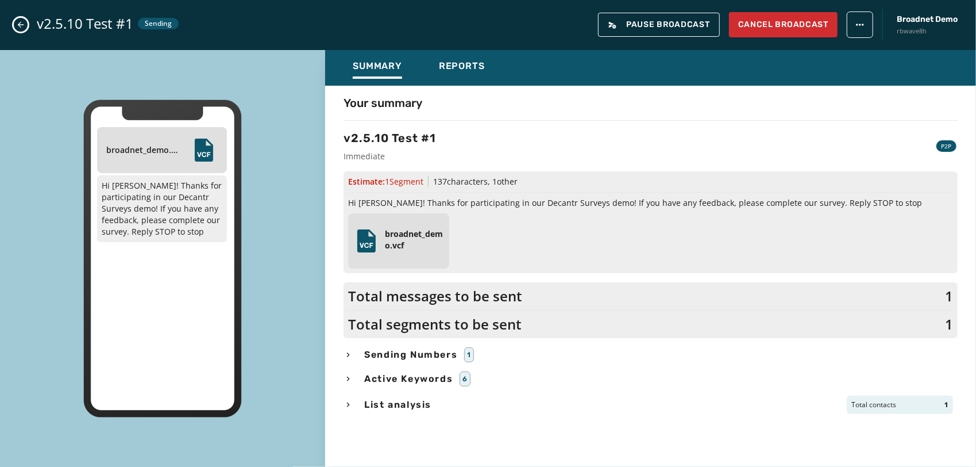
click at [22, 25] on icon "Close admin drawer" at bounding box center [21, 25] width 6 height 6
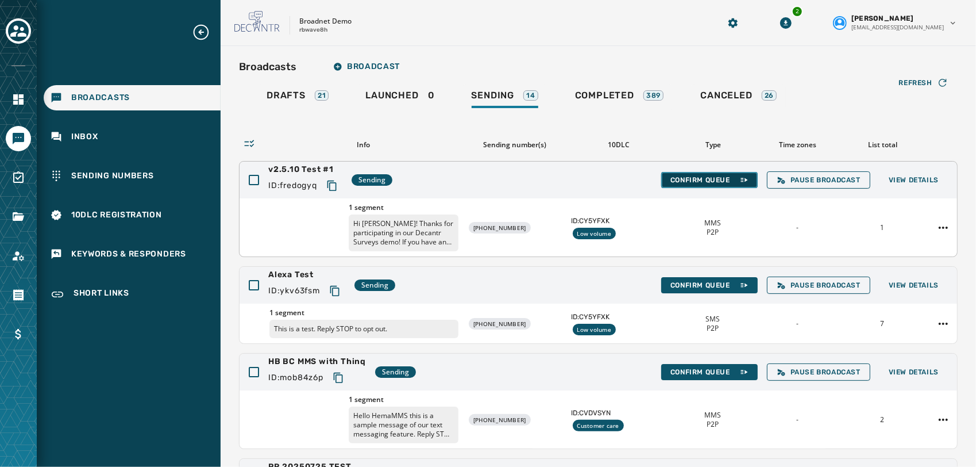
click at [688, 176] on span "Confirm Queue" at bounding box center [710, 179] width 78 height 9
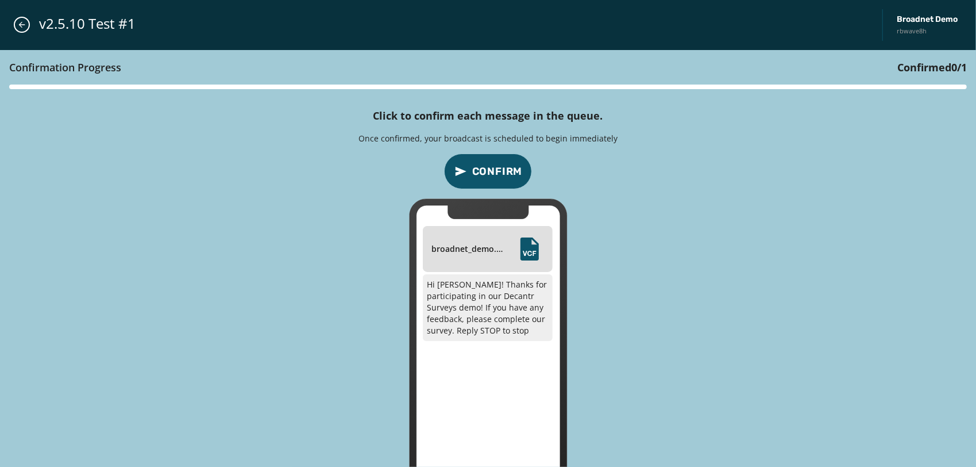
click at [519, 172] on span "Confirm" at bounding box center [497, 171] width 51 height 16
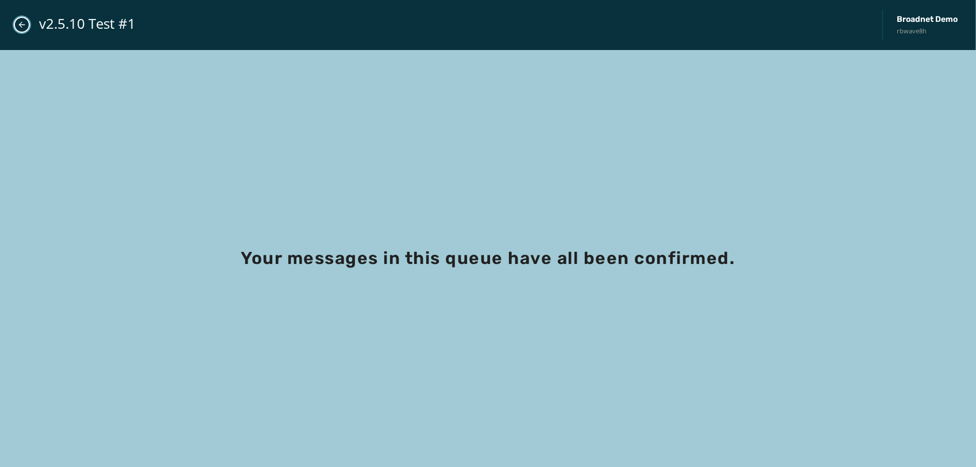
click at [17, 26] on icon "Close admin drawer" at bounding box center [21, 24] width 9 height 9
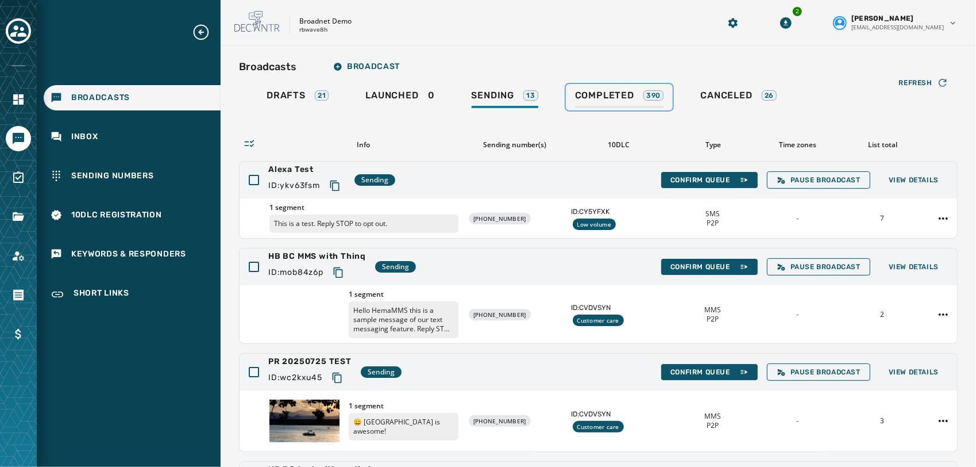
click at [611, 94] on span "Completed" at bounding box center [604, 95] width 59 height 11
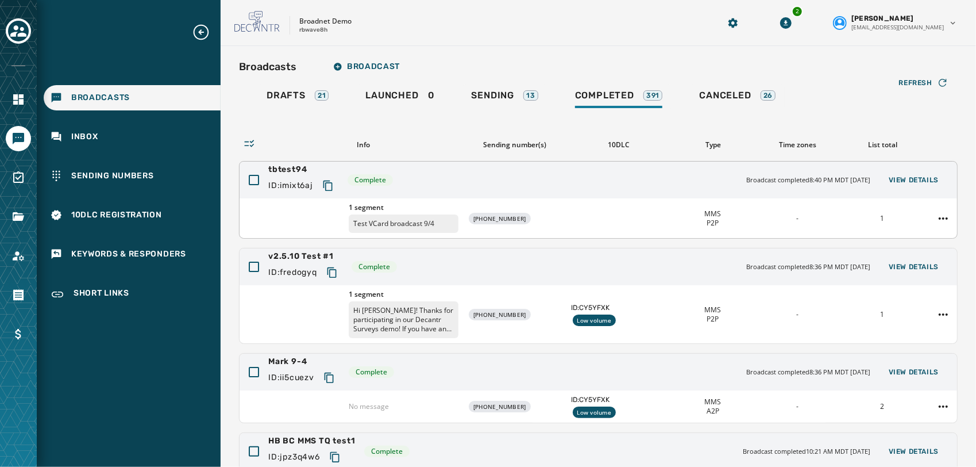
click at [278, 168] on span "tbtest94" at bounding box center [303, 169] width 70 height 11
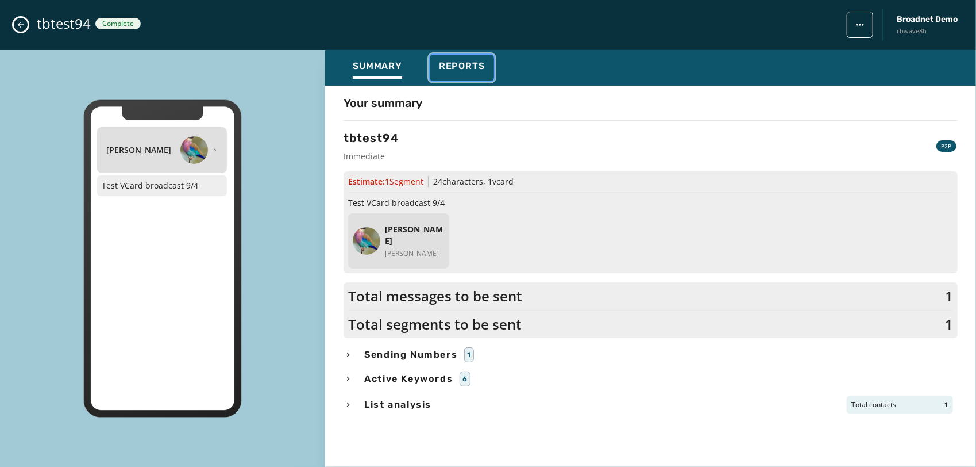
click at [469, 61] on span "Reports" at bounding box center [462, 65] width 46 height 11
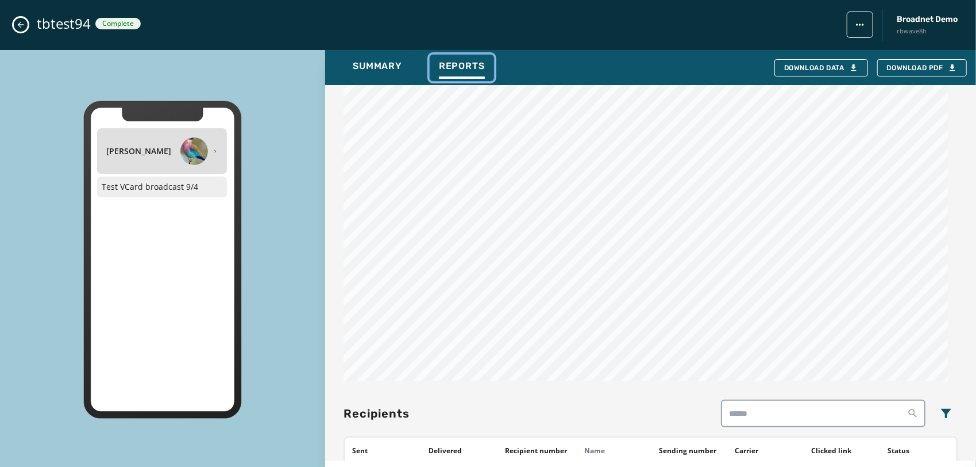
scroll to position [485, 0]
